Goal: Task Accomplishment & Management: Use online tool/utility

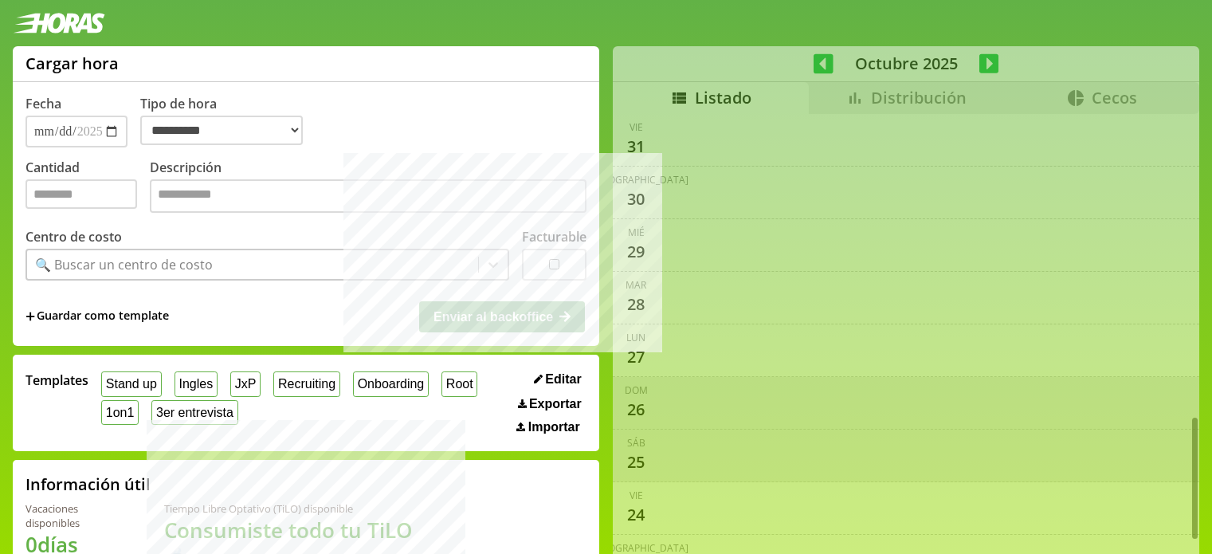
select select "**********"
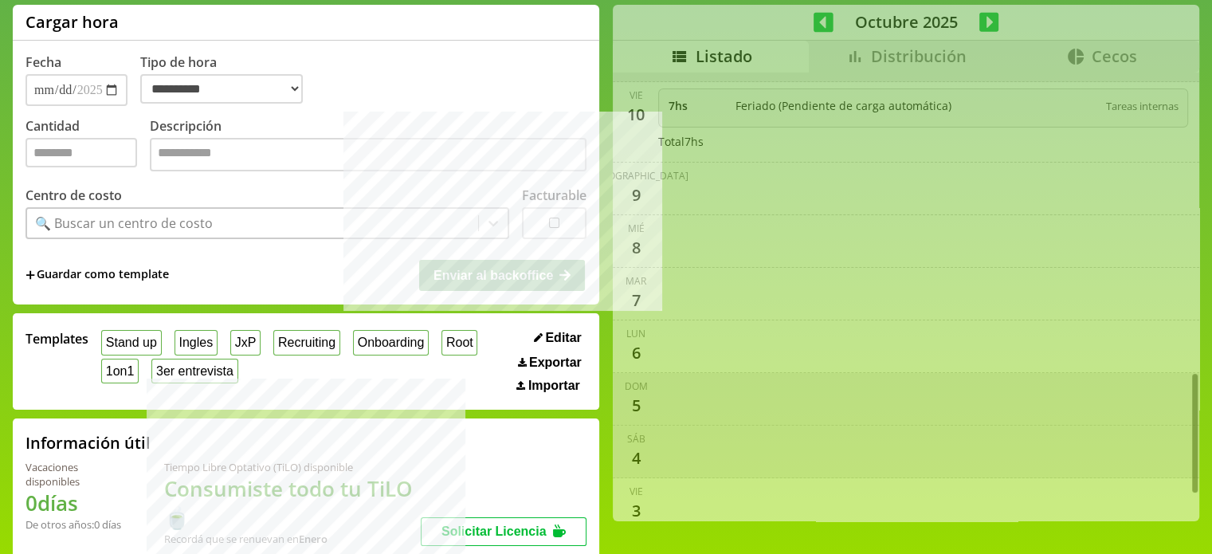
scroll to position [30, 0]
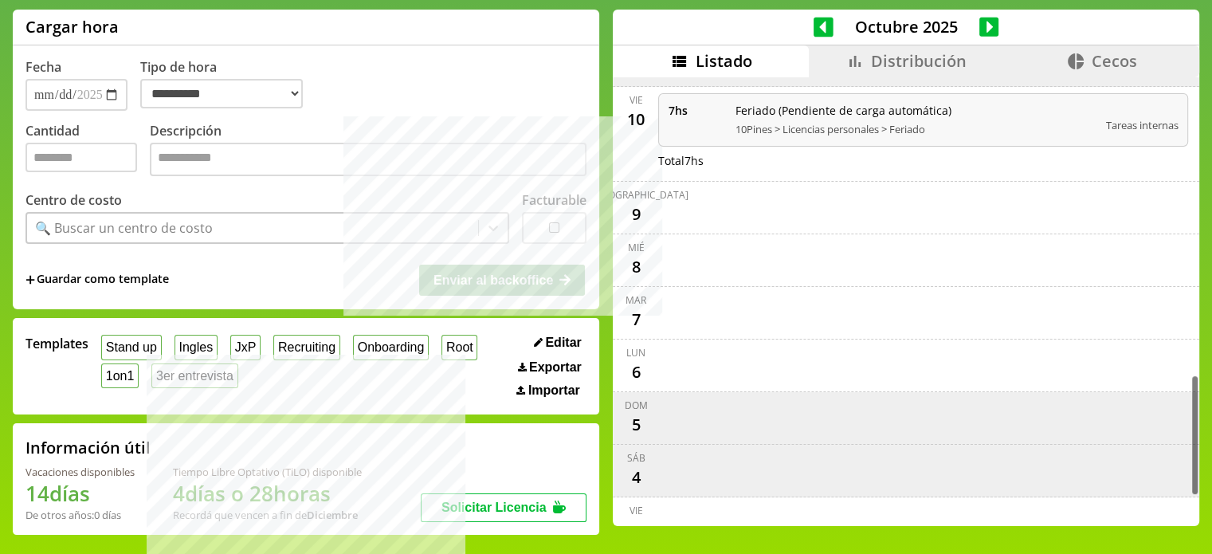
click at [814, 29] on icon at bounding box center [824, 27] width 20 height 20
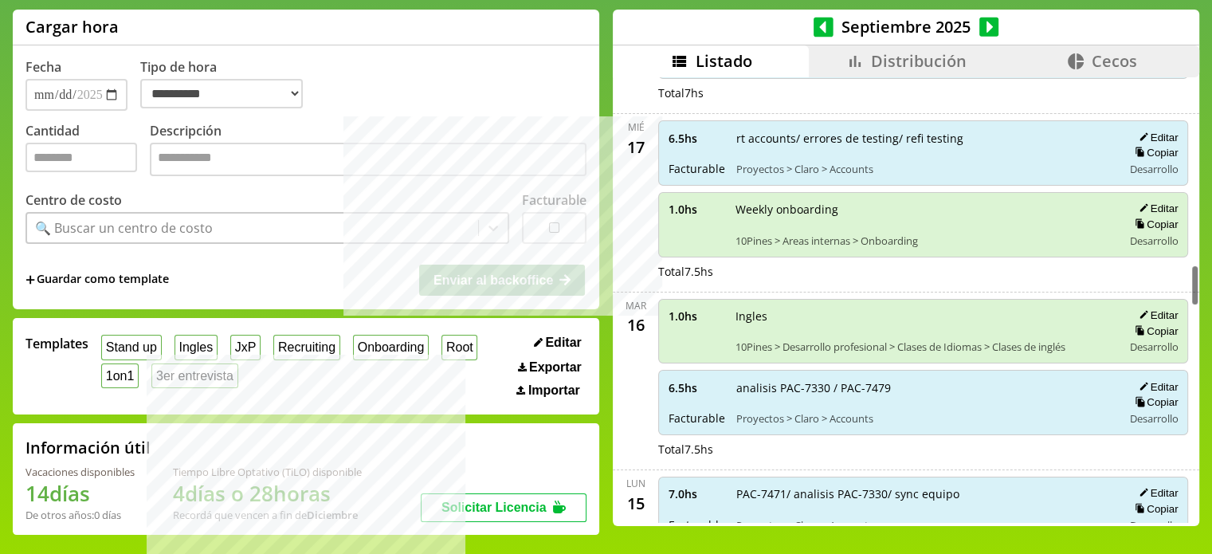
scroll to position [1967, 0]
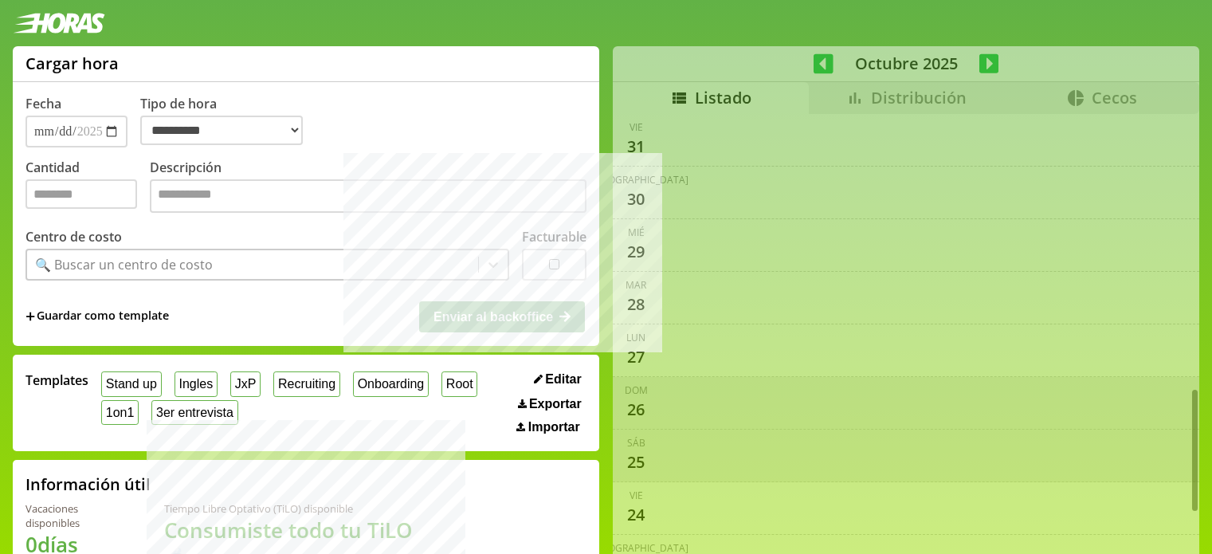
select select "**********"
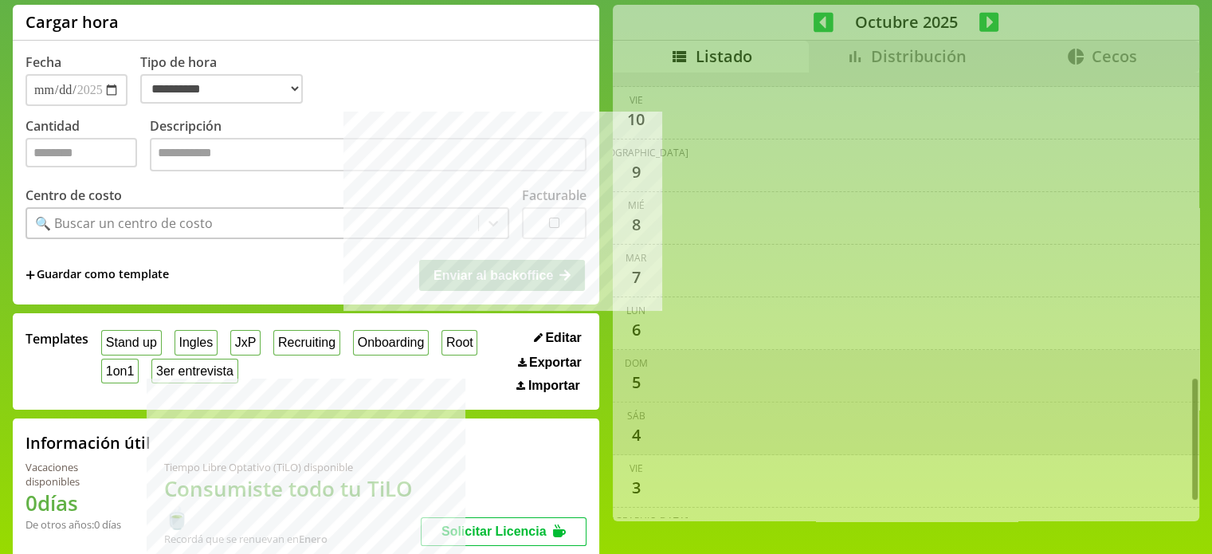
scroll to position [1095, 0]
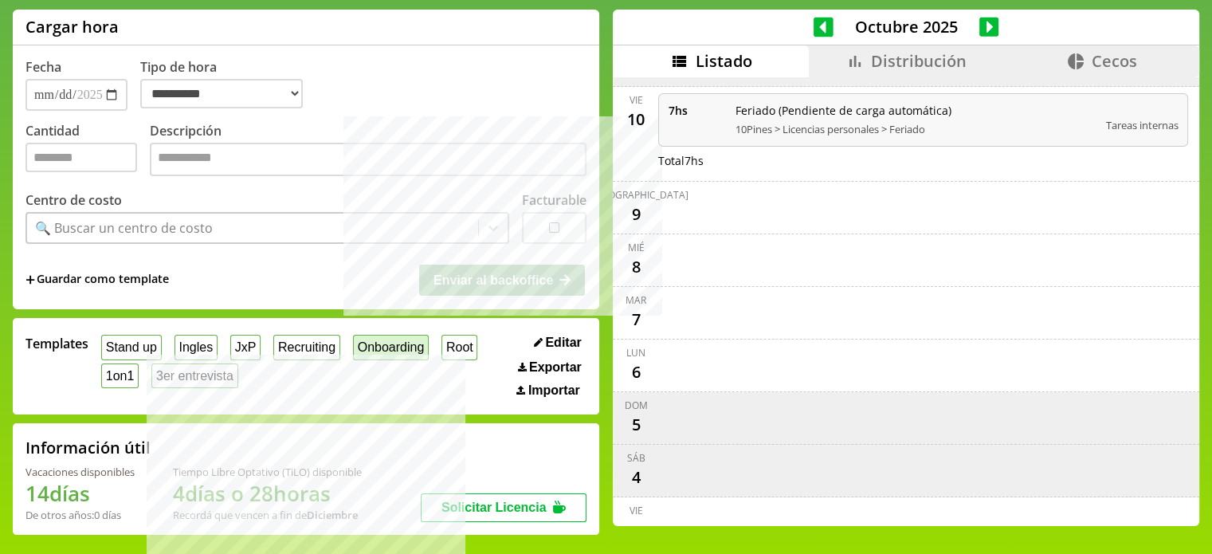
click at [410, 349] on button "Onboarding" at bounding box center [391, 347] width 76 height 25
type input "*"
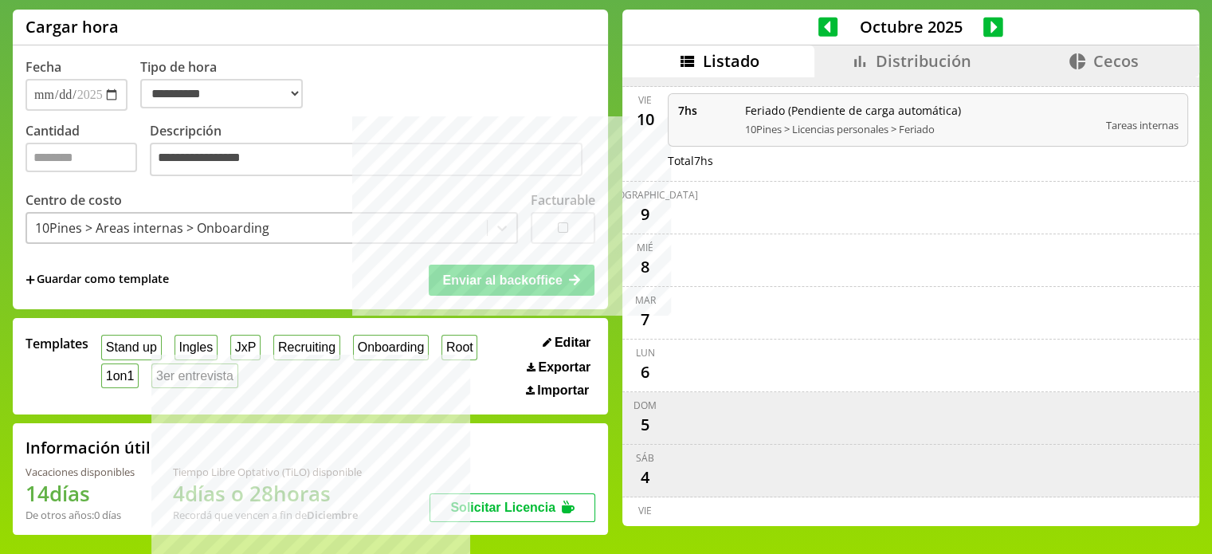
click at [555, 340] on span "Editar" at bounding box center [573, 343] width 36 height 14
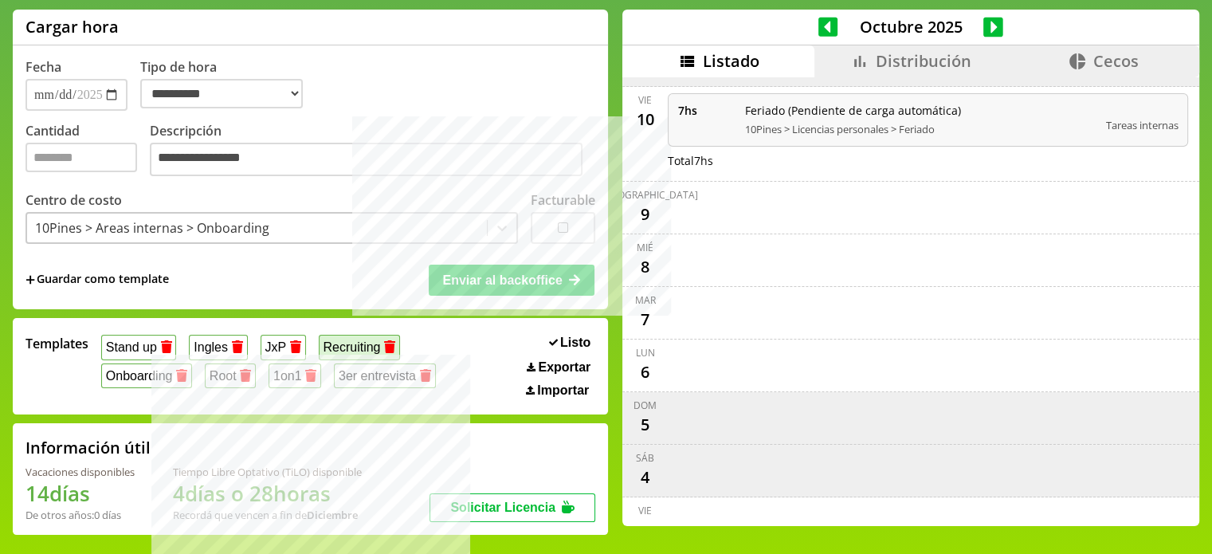
click at [360, 350] on button "Recruiting" at bounding box center [359, 347] width 81 height 25
click at [125, 372] on button "Onboarding" at bounding box center [146, 375] width 91 height 25
click at [269, 224] on div "10Pines > Areas internas > Onboarding" at bounding box center [257, 227] width 460 height 27
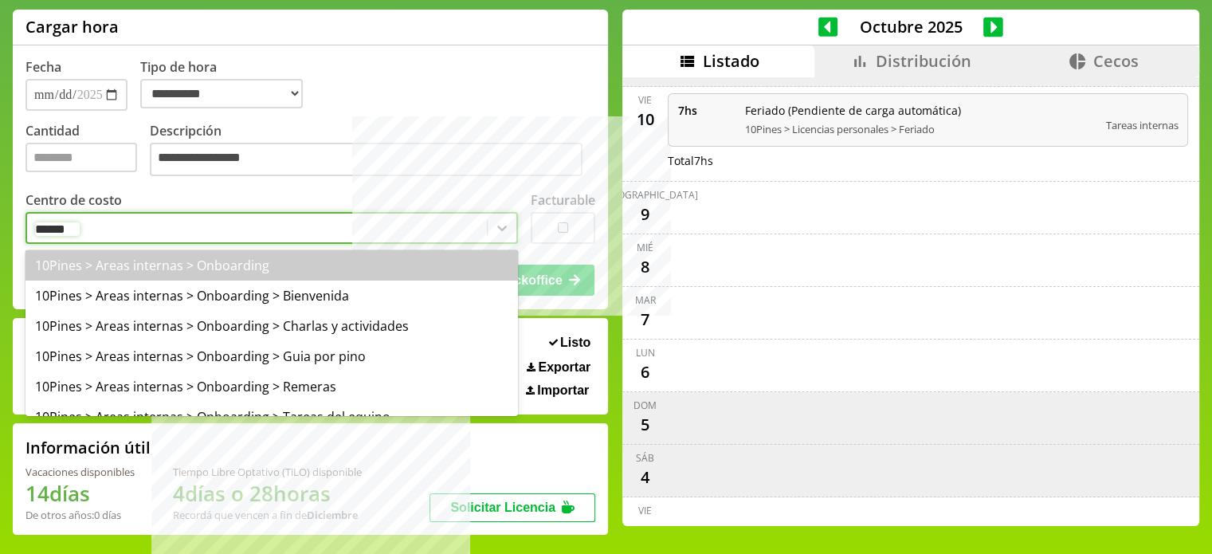
type input "*******"
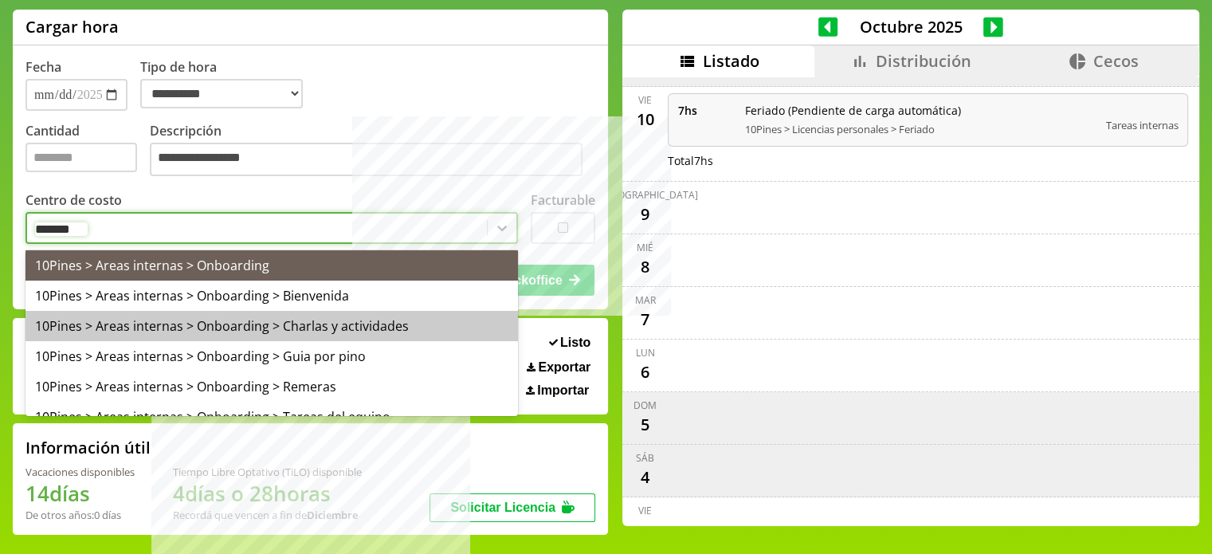
scroll to position [14, 0]
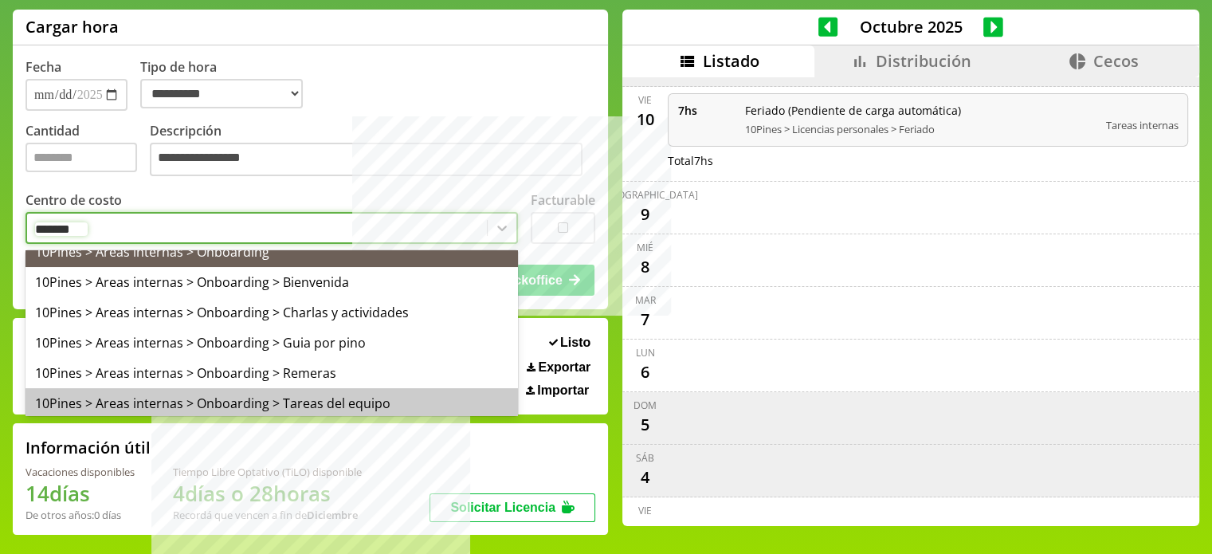
click at [334, 401] on div "10Pines > Areas internas > Onboarding > Tareas del equipo" at bounding box center [272, 403] width 493 height 30
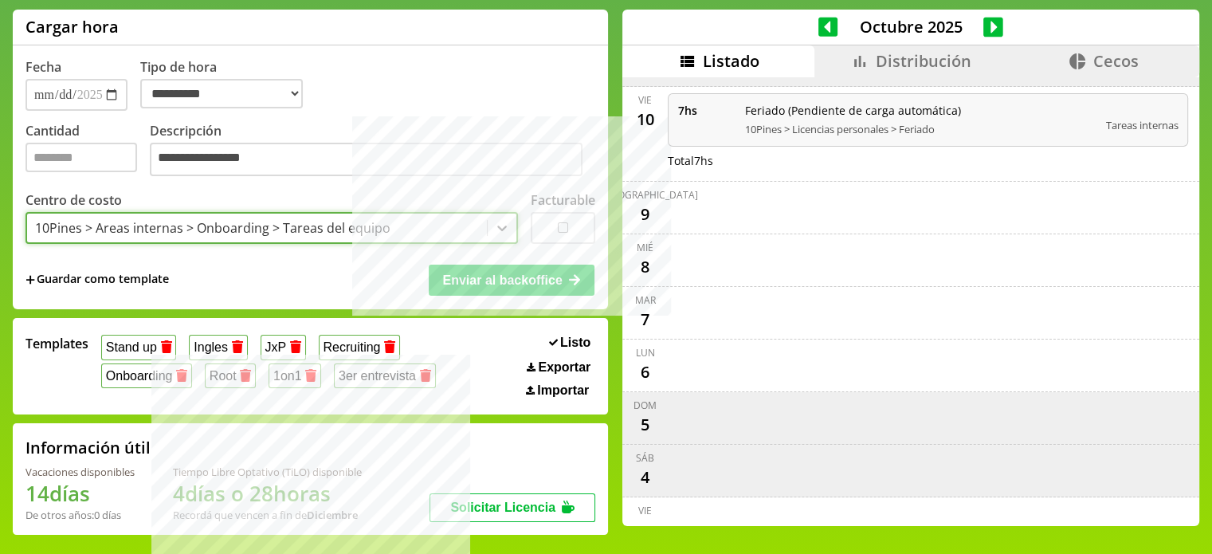
click at [560, 339] on span "Listo" at bounding box center [575, 343] width 30 height 14
